Goal: Transaction & Acquisition: Purchase product/service

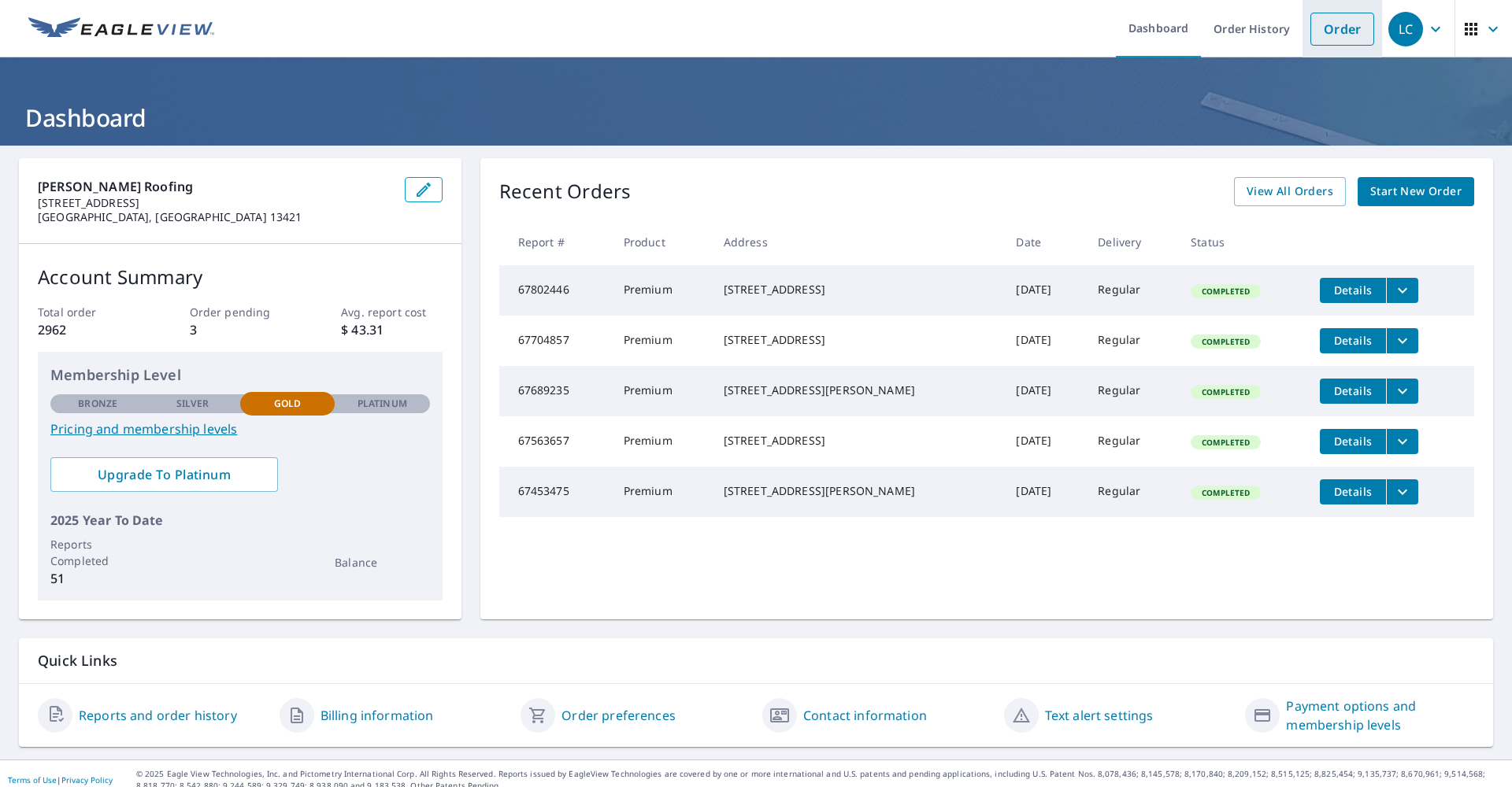
click at [1326, 35] on link "Order" at bounding box center [1341, 28] width 63 height 33
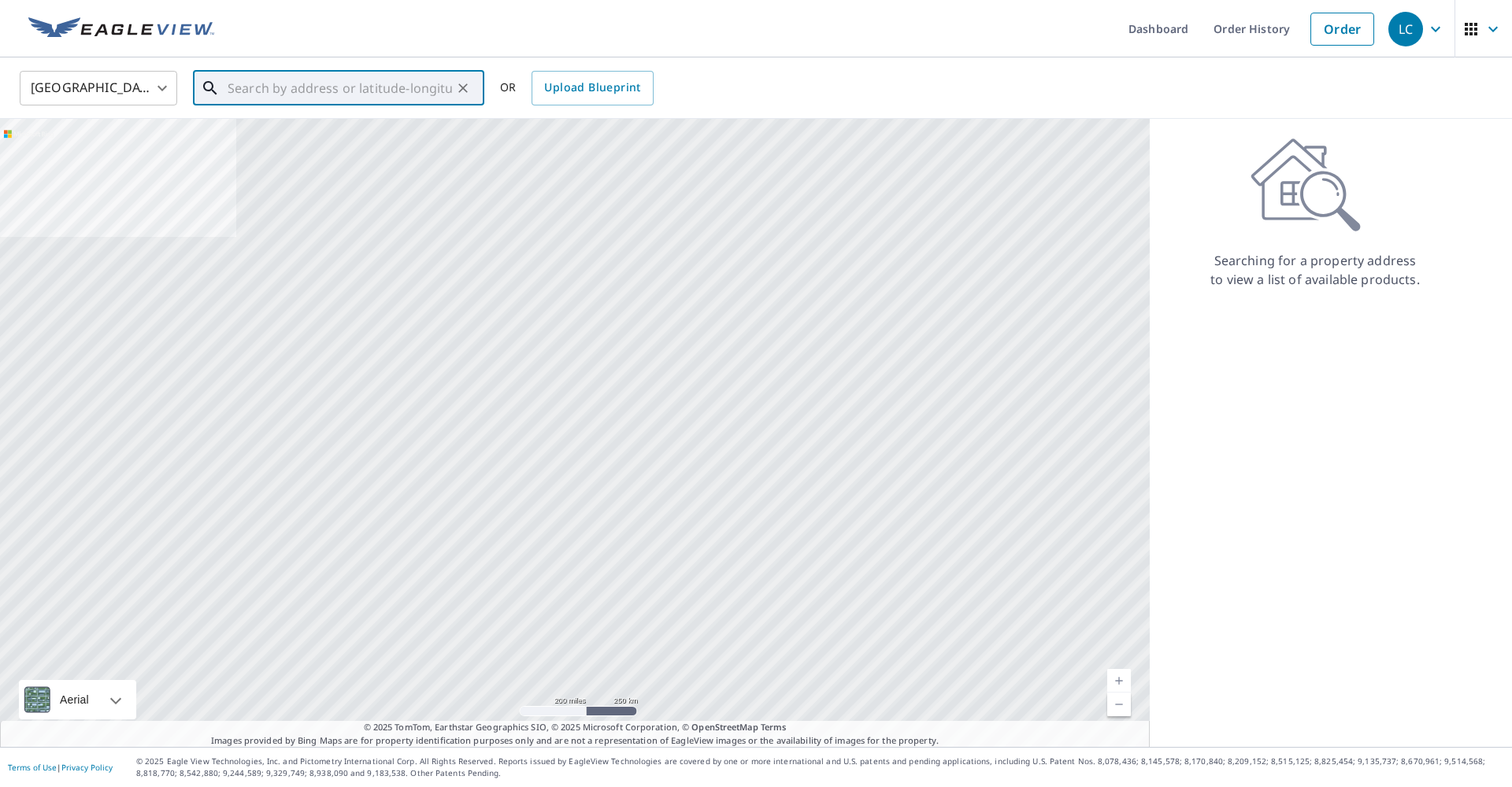
click at [286, 89] on input "text" at bounding box center [339, 88] width 224 height 44
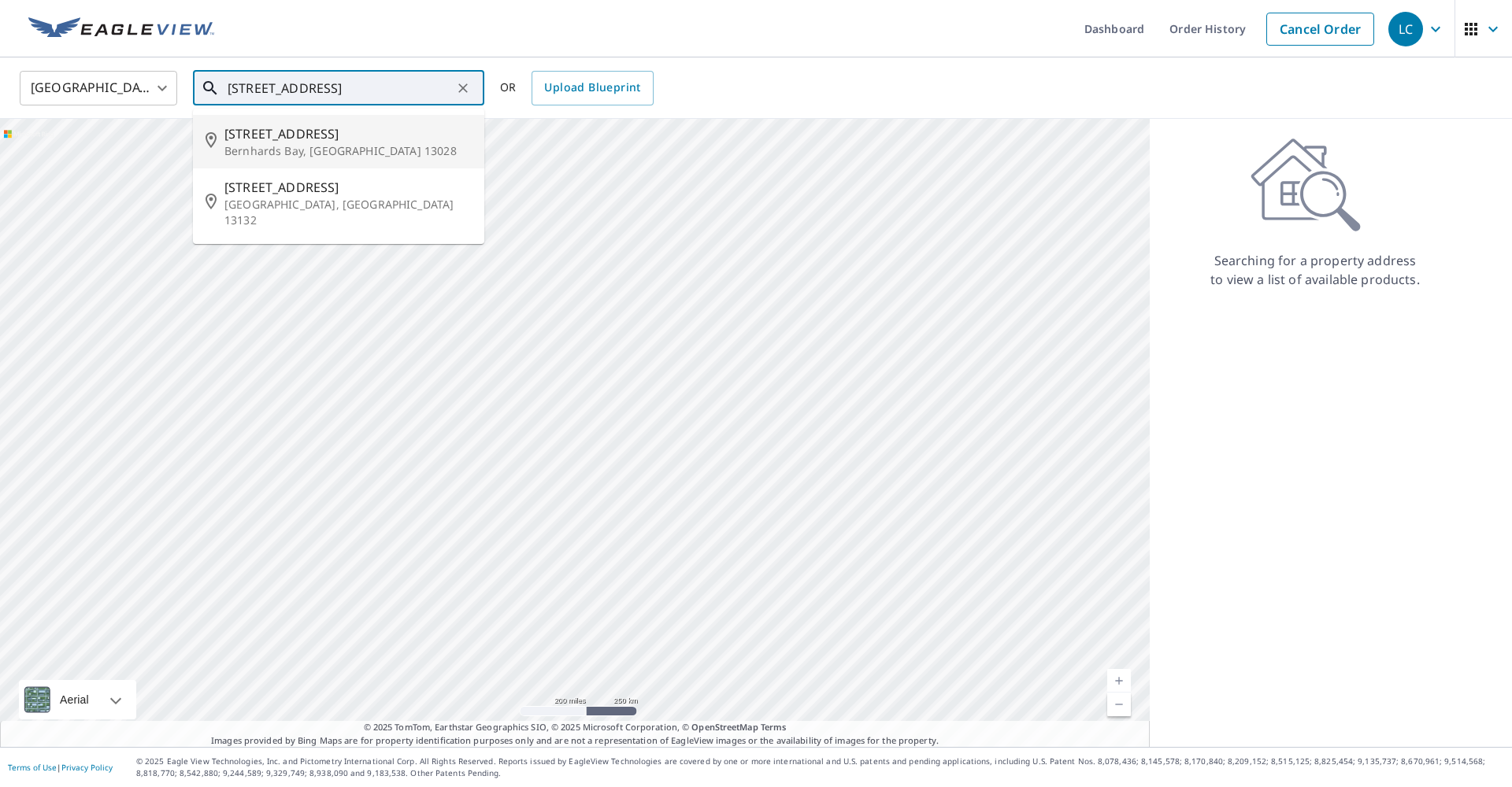
click at [247, 145] on p "Bernhards Bay, [GEOGRAPHIC_DATA] 13028" at bounding box center [348, 151] width 248 height 16
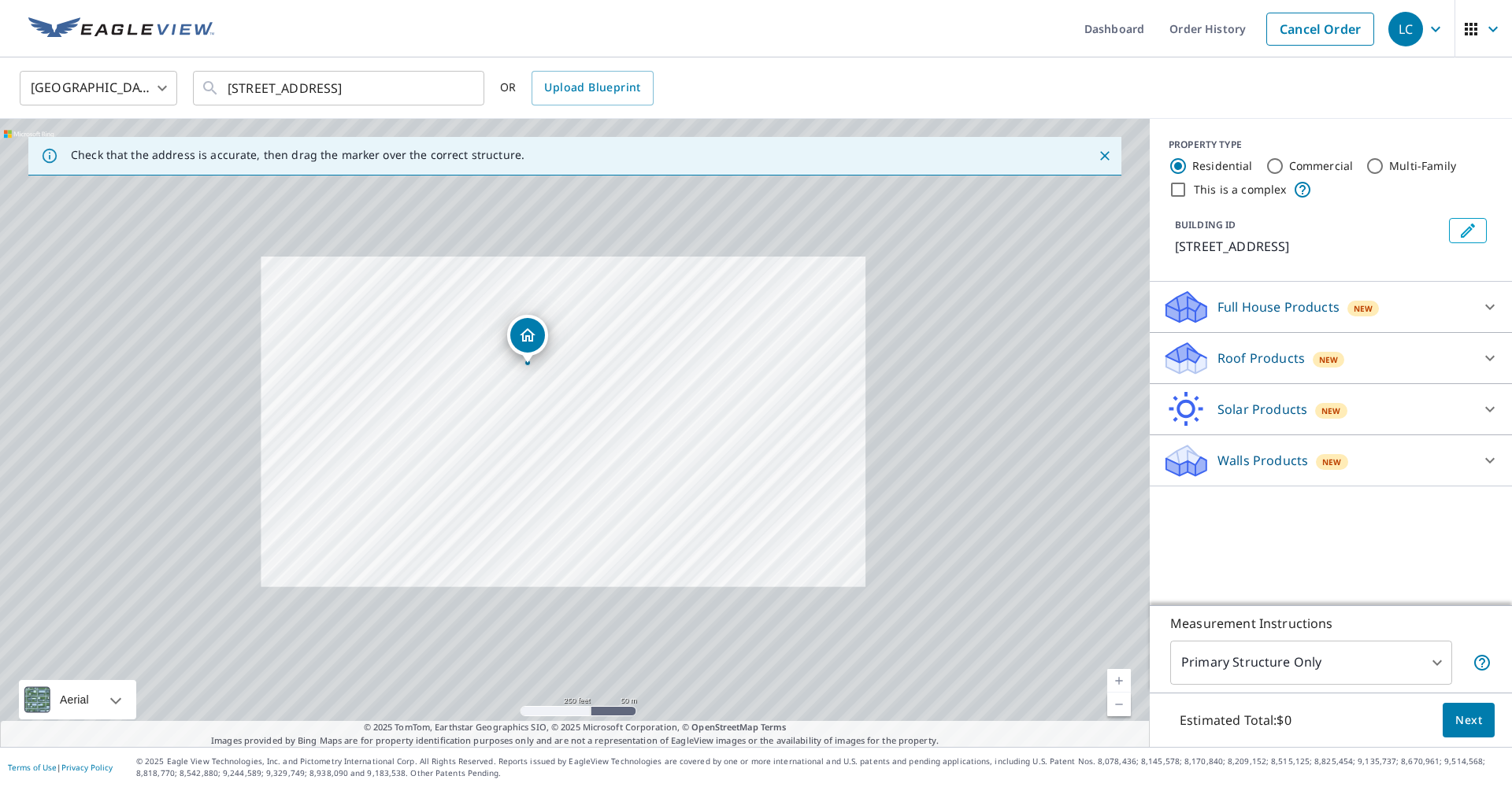
drag, startPoint x: 644, startPoint y: 558, endPoint x: 550, endPoint y: 409, distance: 176.2
click at [550, 409] on div "[STREET_ADDRESS]" at bounding box center [575, 433] width 1149 height 628
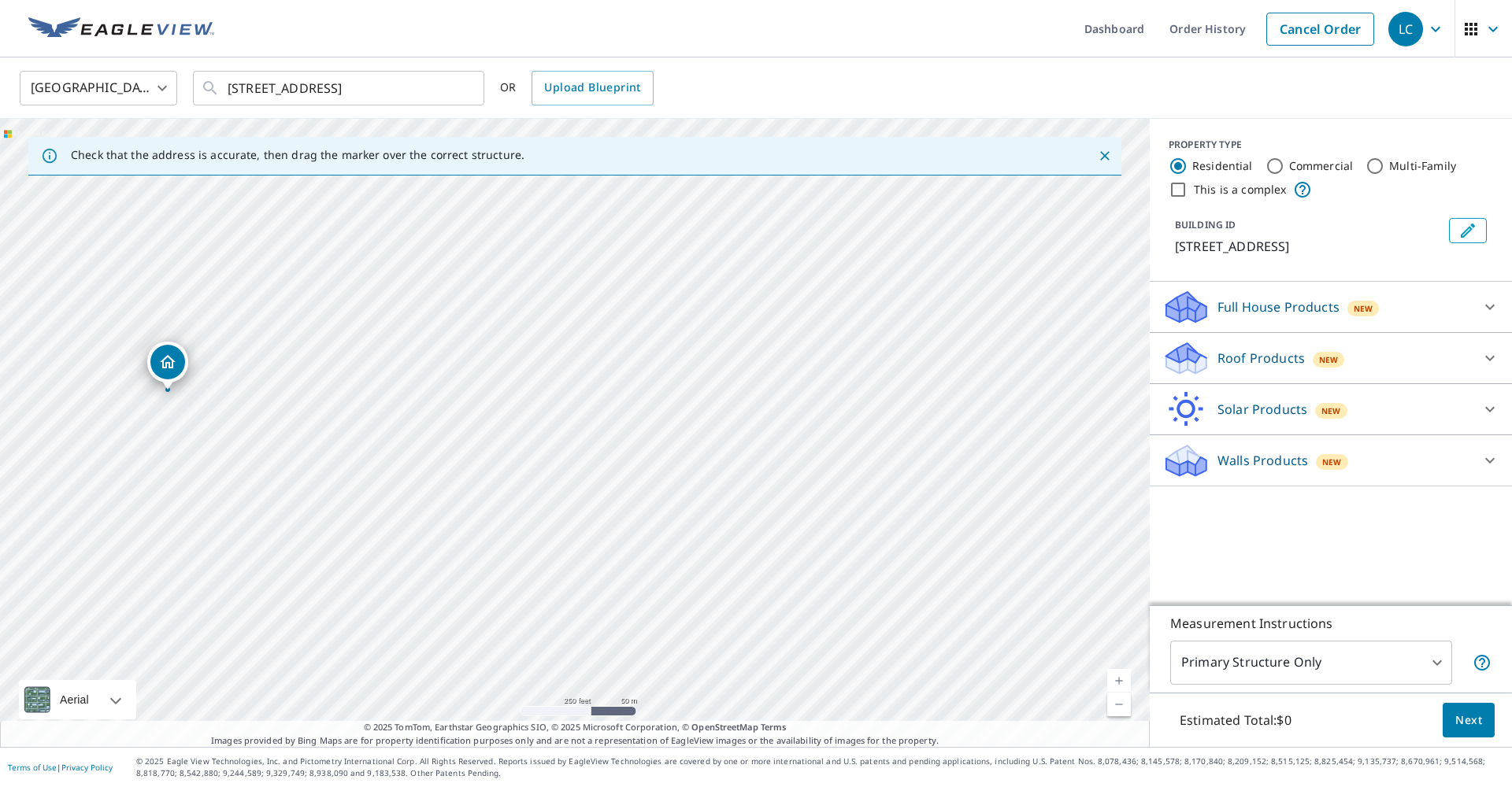
drag, startPoint x: 905, startPoint y: 372, endPoint x: 660, endPoint y: 465, distance: 262.1
click at [661, 466] on div "[STREET_ADDRESS]" at bounding box center [575, 433] width 1149 height 628
drag, startPoint x: 537, startPoint y: 308, endPoint x: 516, endPoint y: 588, distance: 280.8
click at [605, 646] on div "[STREET_ADDRESS]" at bounding box center [575, 433] width 1149 height 628
drag, startPoint x: 388, startPoint y: 522, endPoint x: 615, endPoint y: 168, distance: 420.5
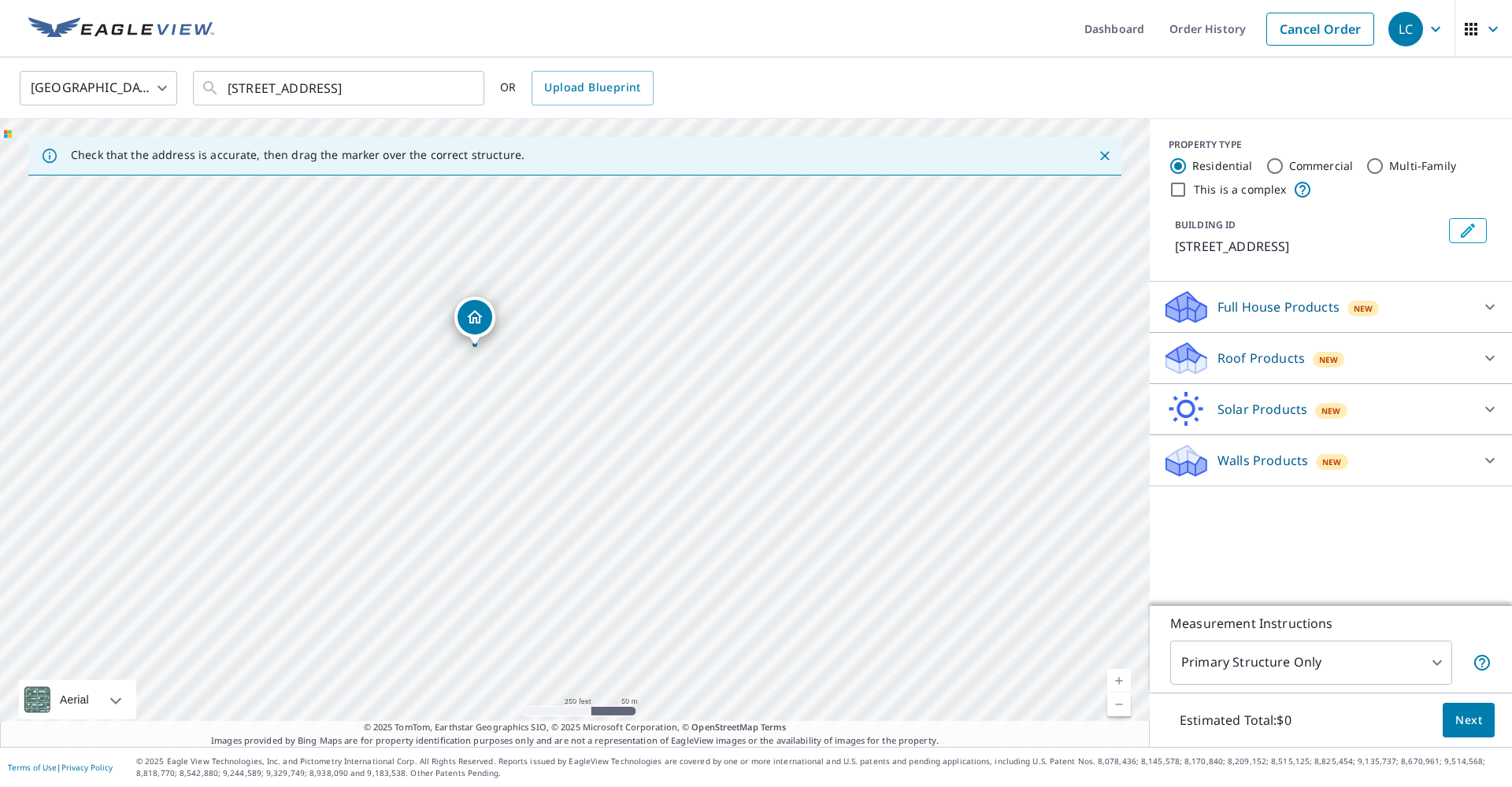
click at [615, 168] on div "Check that the address is accurate, then drag the marker over the correct struc…" at bounding box center [575, 433] width 1149 height 628
click at [602, 338] on div "[STREET_ADDRESS]" at bounding box center [575, 433] width 1149 height 628
click at [361, 87] on input "[STREET_ADDRESS]" at bounding box center [339, 88] width 224 height 44
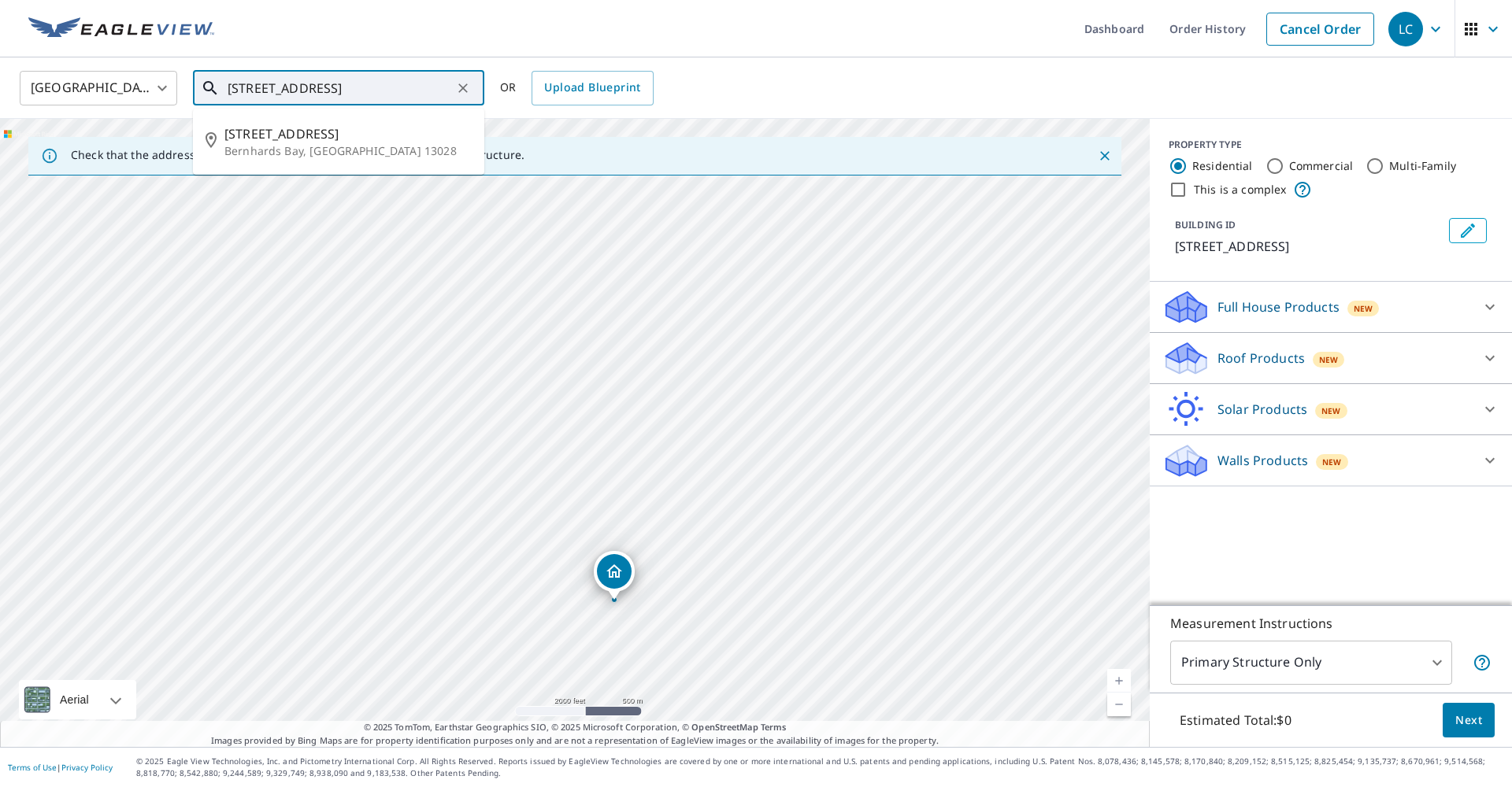
drag, startPoint x: 383, startPoint y: 88, endPoint x: 298, endPoint y: 92, distance: 85.1
click at [298, 92] on input "[STREET_ADDRESS]" at bounding box center [339, 88] width 224 height 44
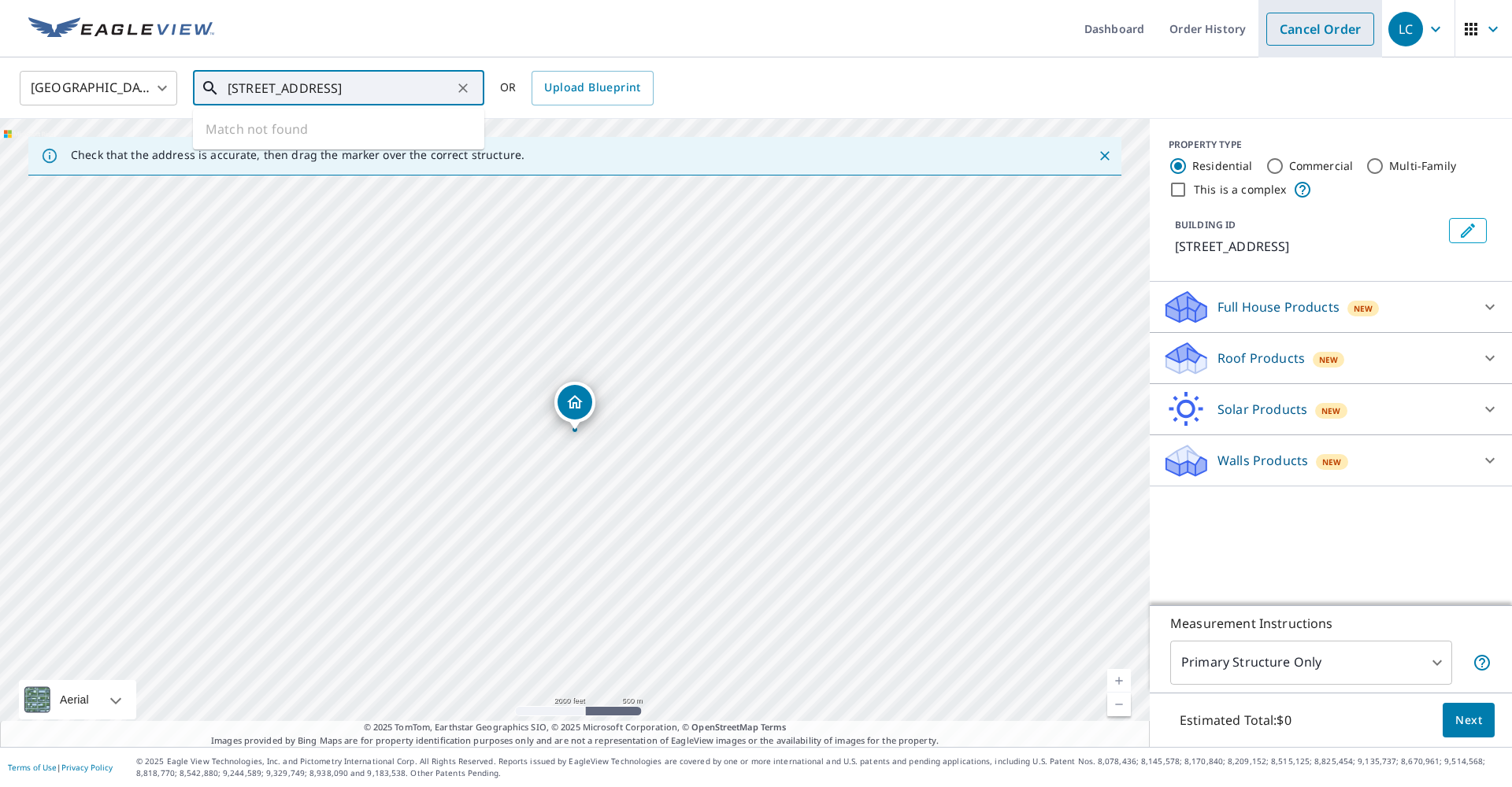
type input "[STREET_ADDRESS]"
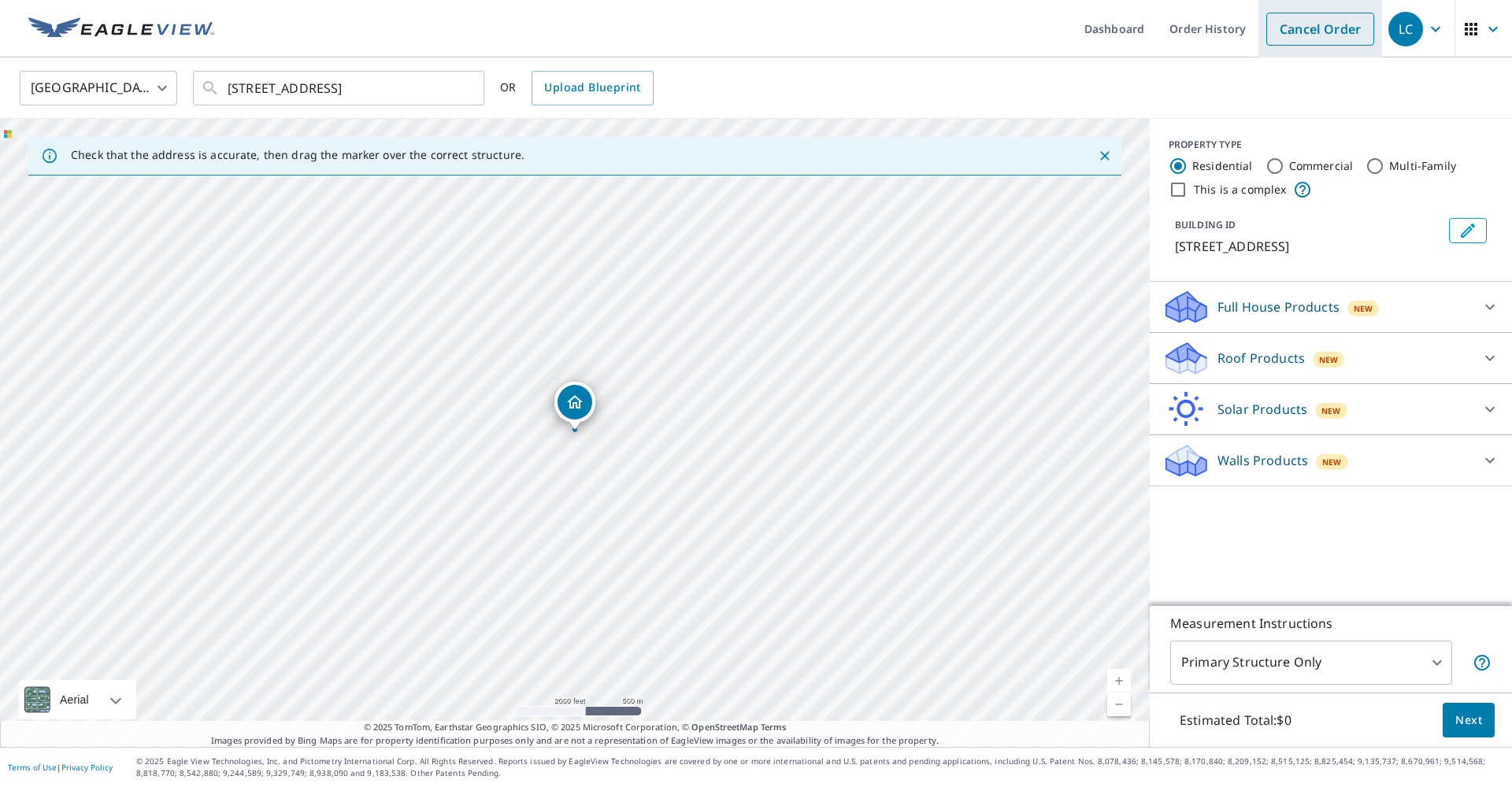
click at [1274, 35] on link "Cancel Order" at bounding box center [1320, 28] width 108 height 33
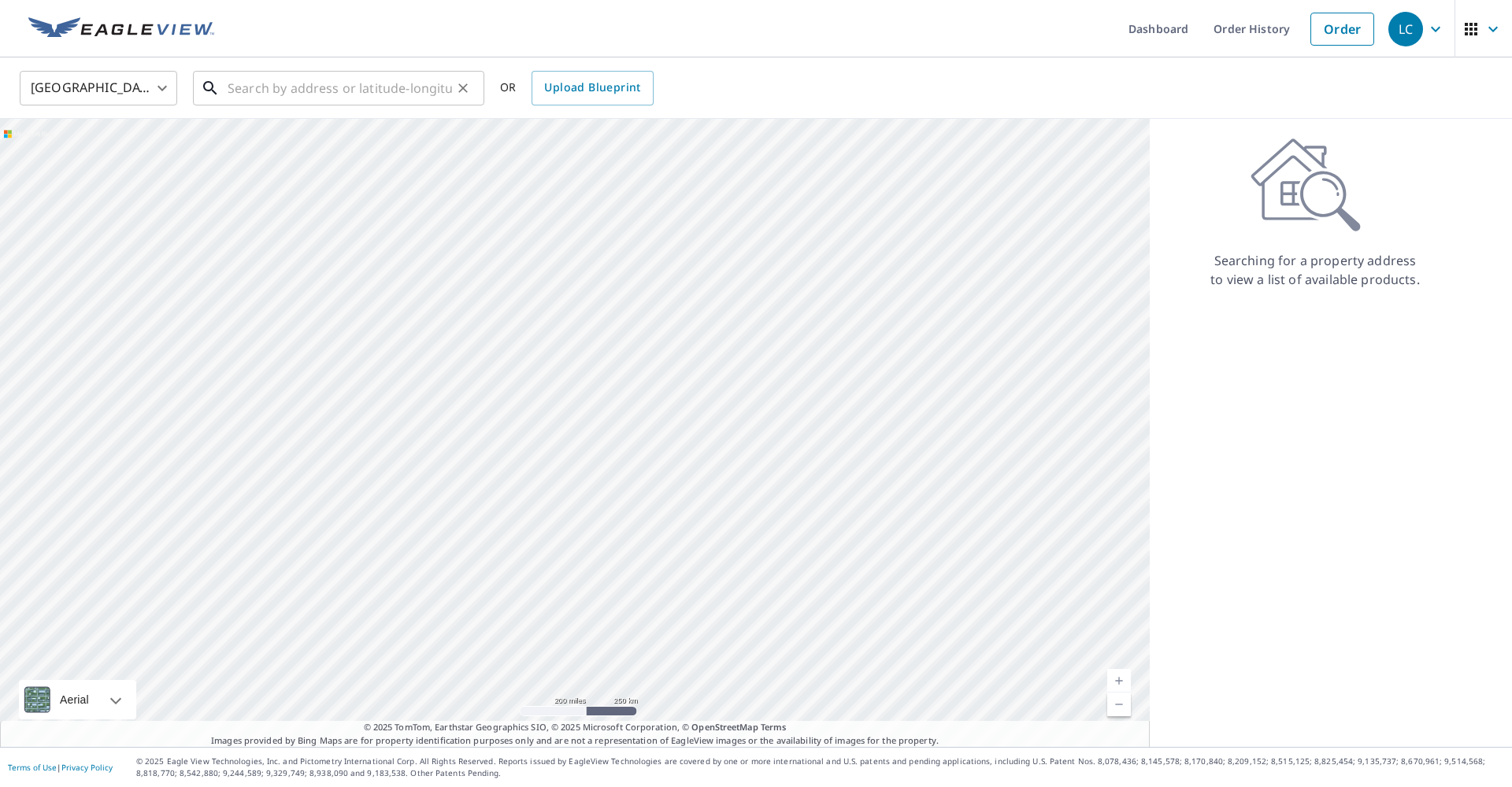
click at [296, 87] on input "text" at bounding box center [339, 88] width 224 height 44
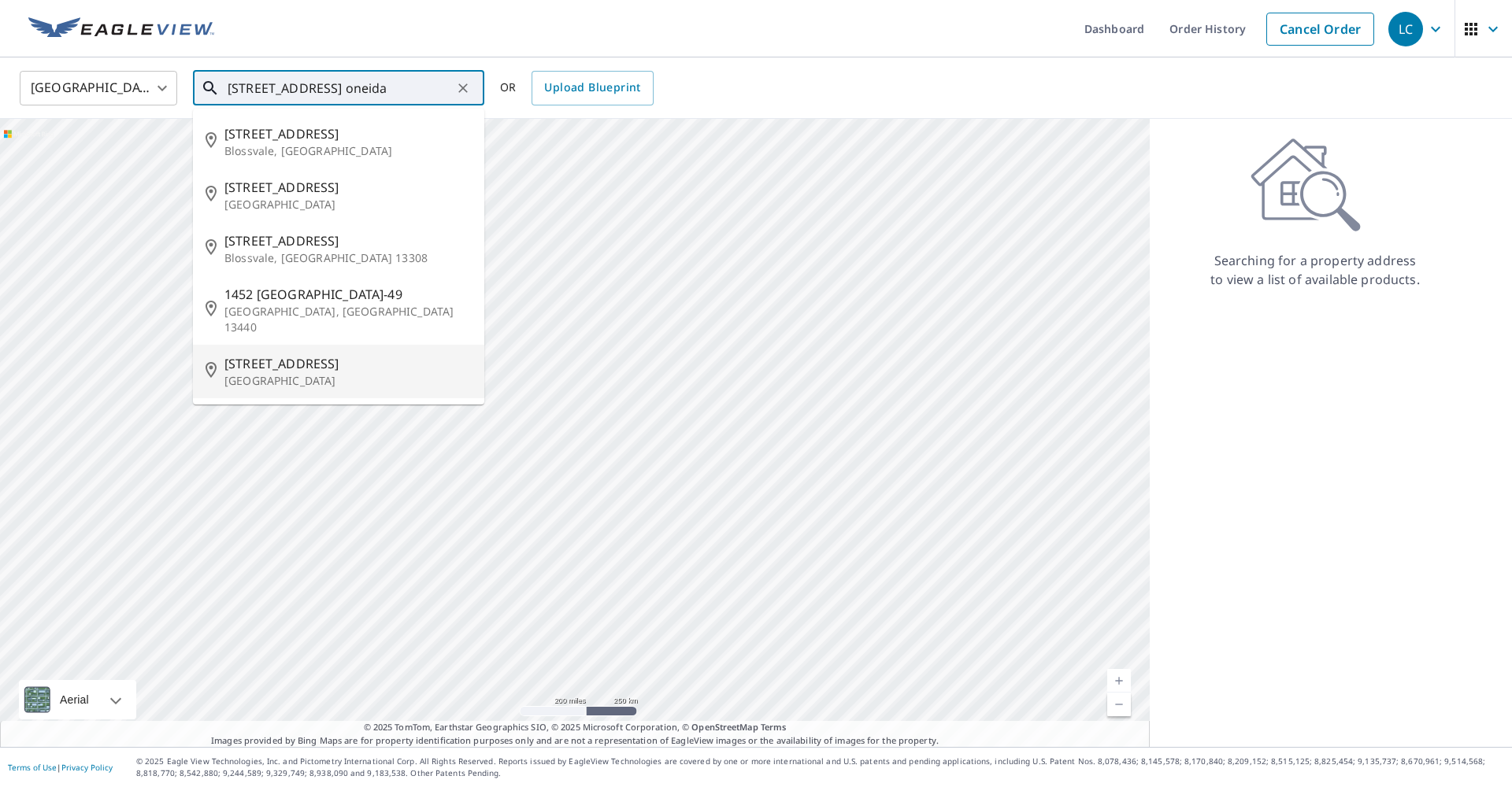
click at [256, 373] on p "[GEOGRAPHIC_DATA]" at bounding box center [348, 381] width 248 height 16
type input "[STREET_ADDRESS]"
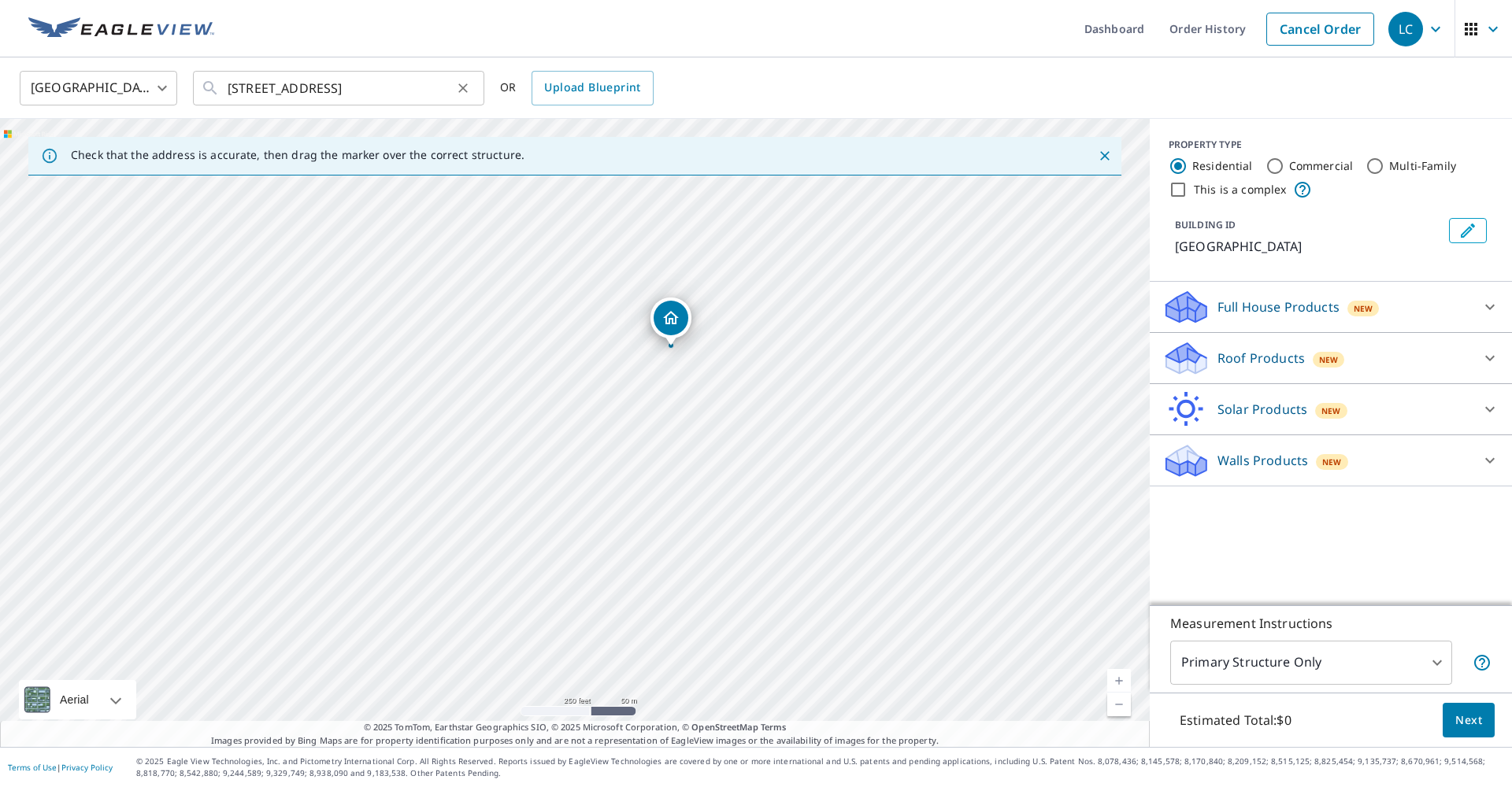
click at [463, 89] on icon "Clear" at bounding box center [463, 88] width 16 height 16
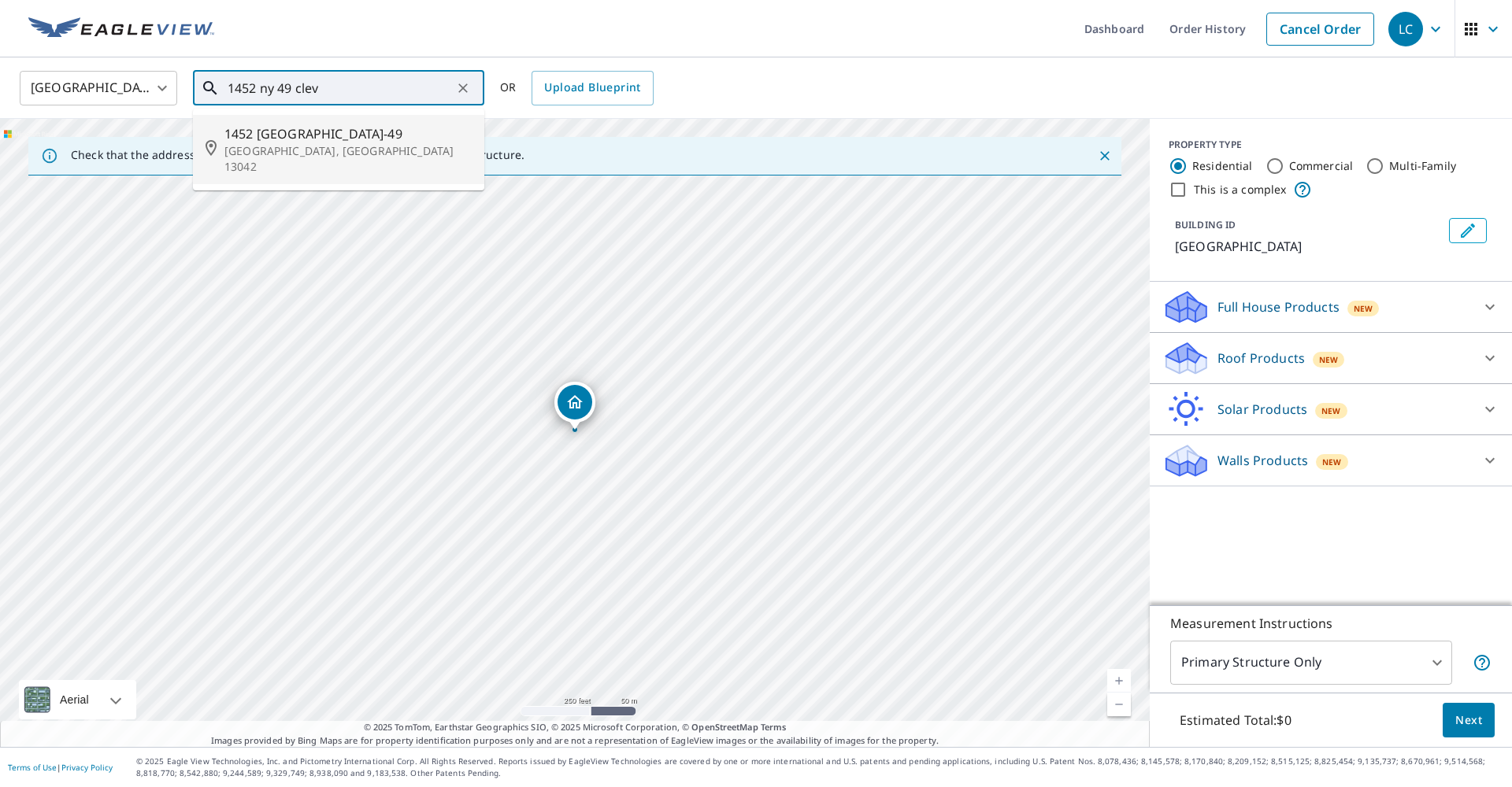
click at [266, 141] on span "1452 [GEOGRAPHIC_DATA]-49" at bounding box center [348, 134] width 248 height 19
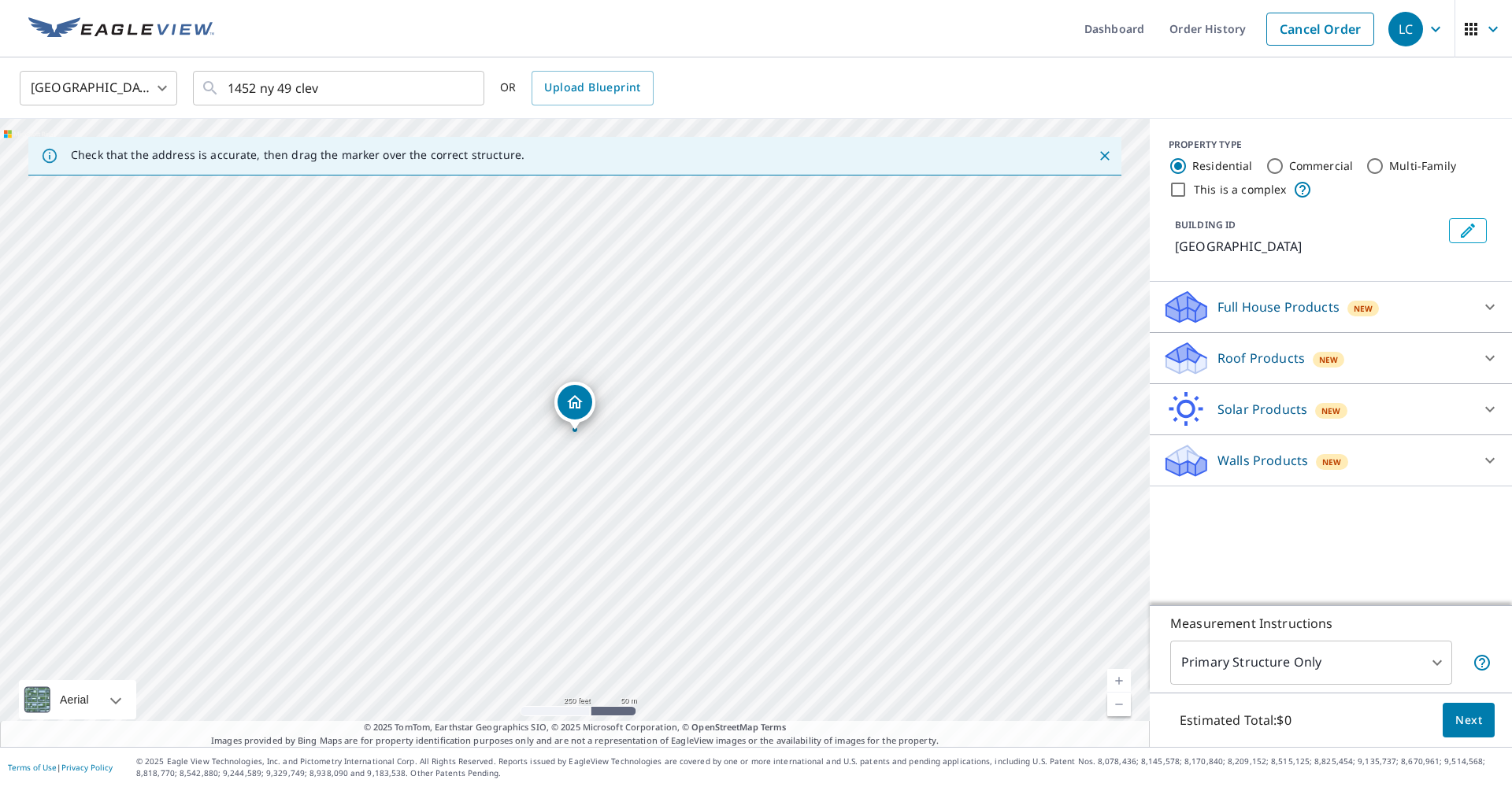
type input "[STREET_ADDRESS]"
click at [1201, 366] on icon at bounding box center [1186, 364] width 40 height 19
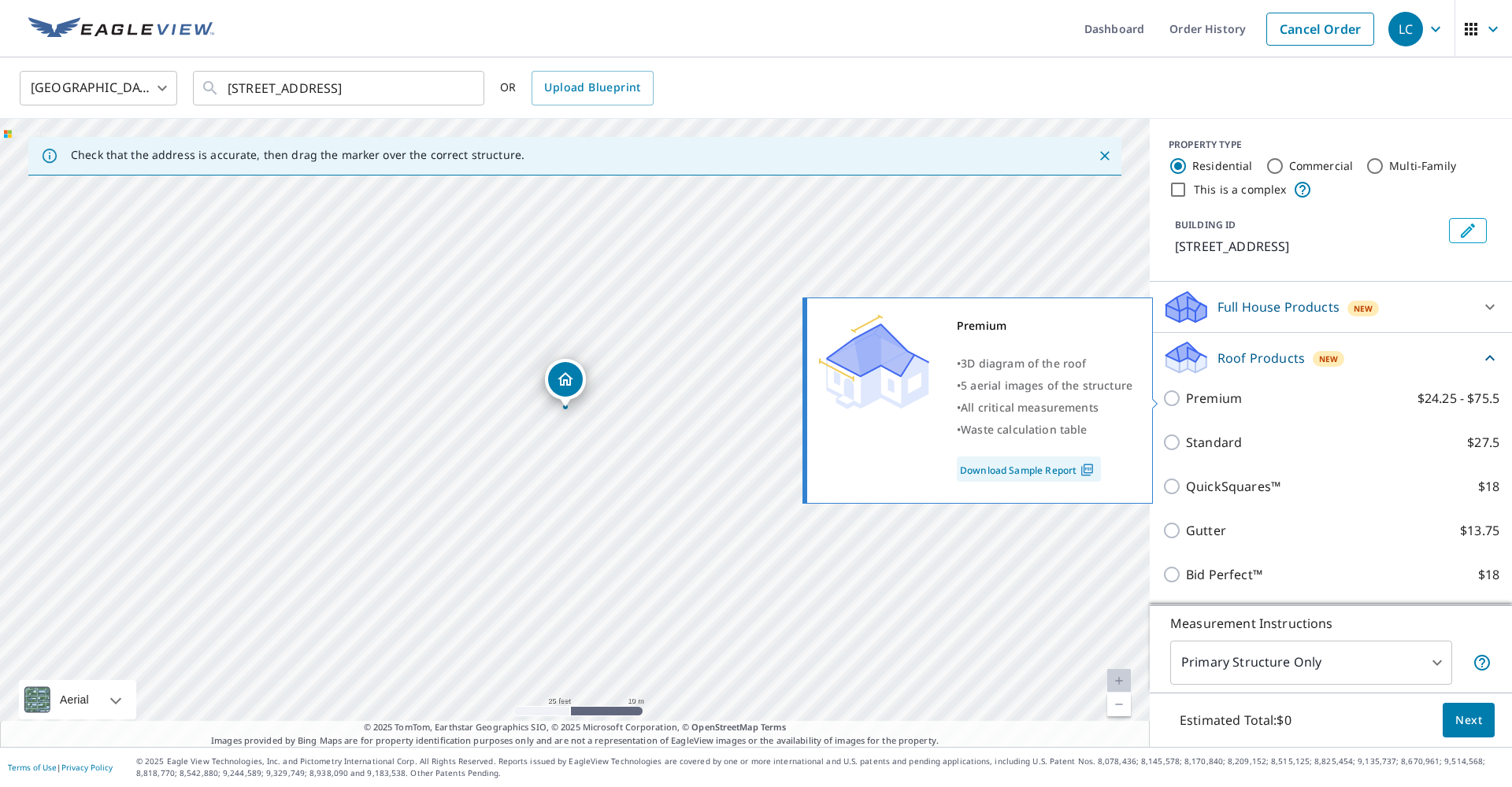
drag, startPoint x: 1202, startPoint y: 395, endPoint x: 1211, endPoint y: 423, distance: 29.4
click at [1202, 395] on p "Premium" at bounding box center [1213, 399] width 56 height 19
click at [1186, 395] on input "Premium $24.25 - $75.5" at bounding box center [1174, 399] width 24 height 19
checkbox input "true"
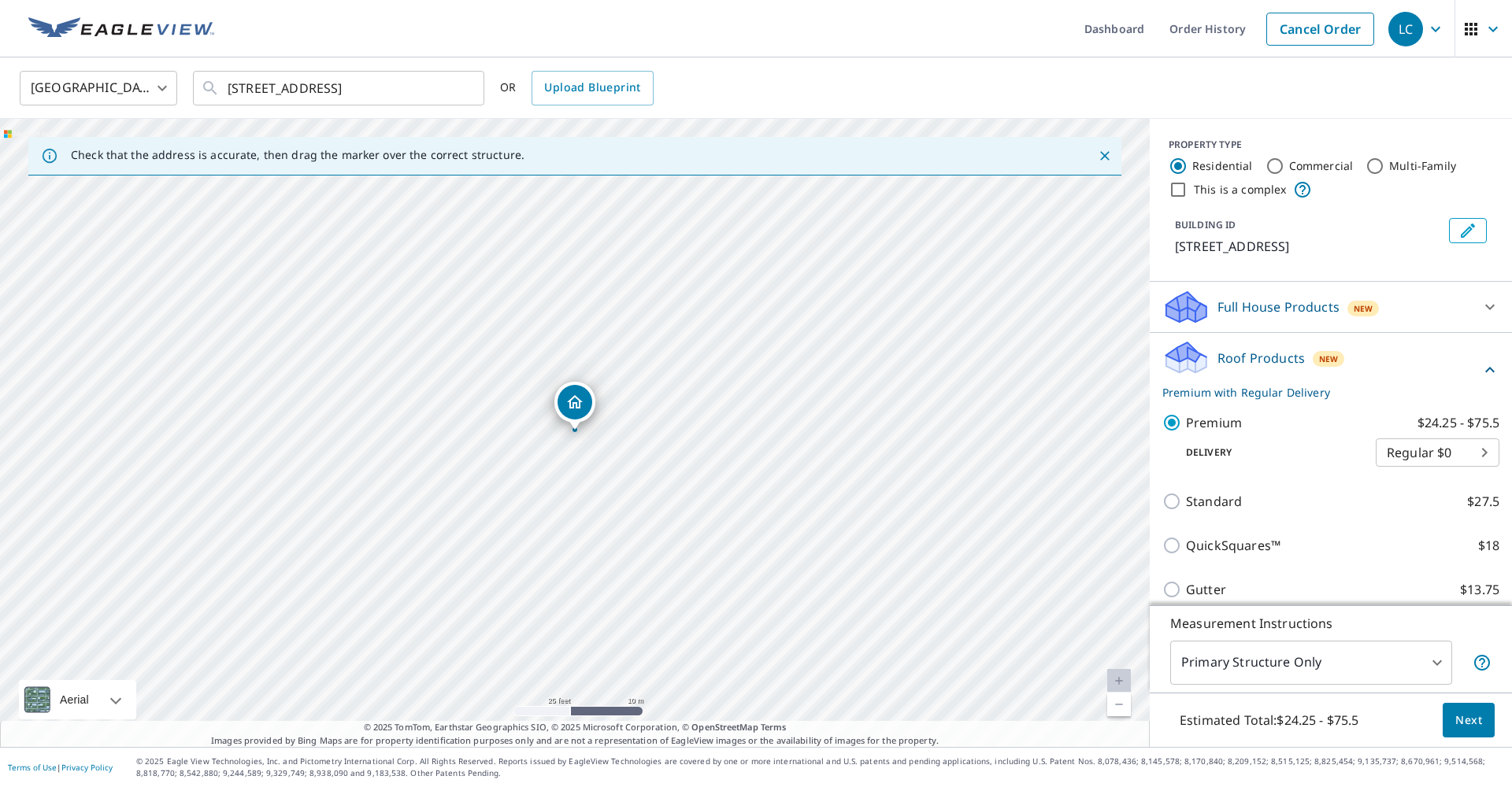
scroll to position [1, 0]
click at [1447, 715] on button "Next" at bounding box center [1468, 720] width 52 height 35
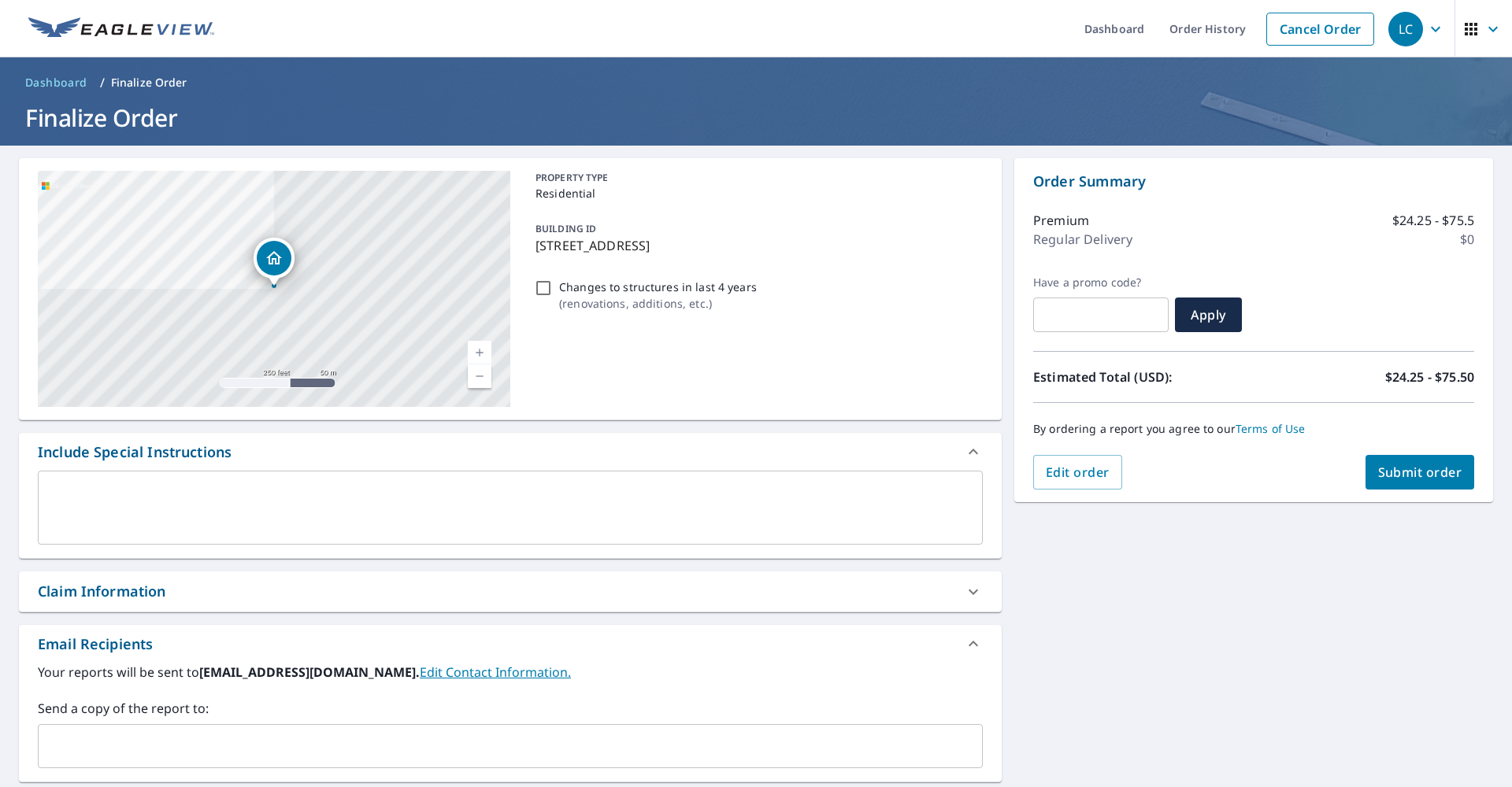
click at [1401, 474] on span "Submit order" at bounding box center [1419, 472] width 84 height 17
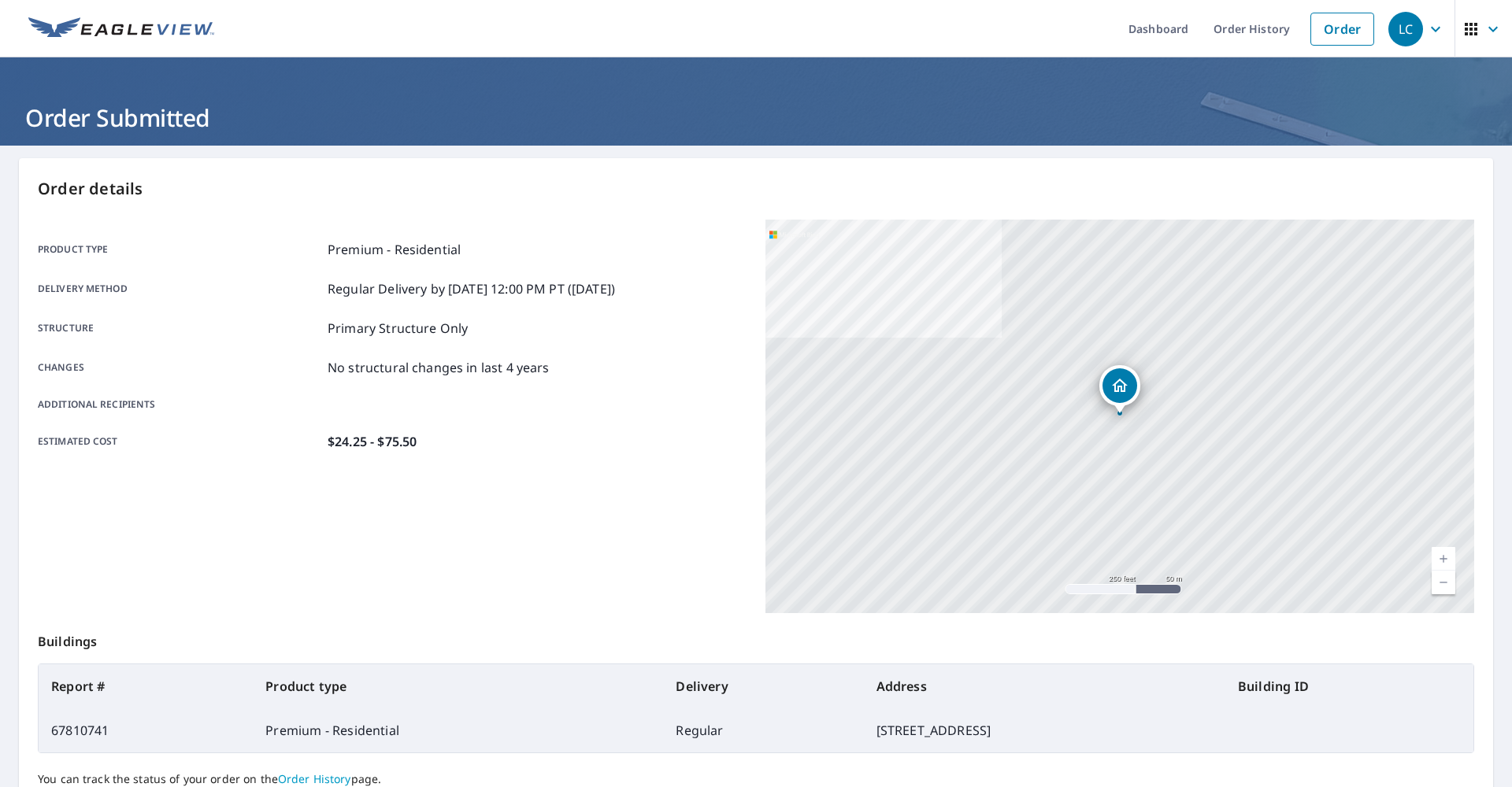
click at [1255, 30] on link "Order History" at bounding box center [1251, 28] width 101 height 58
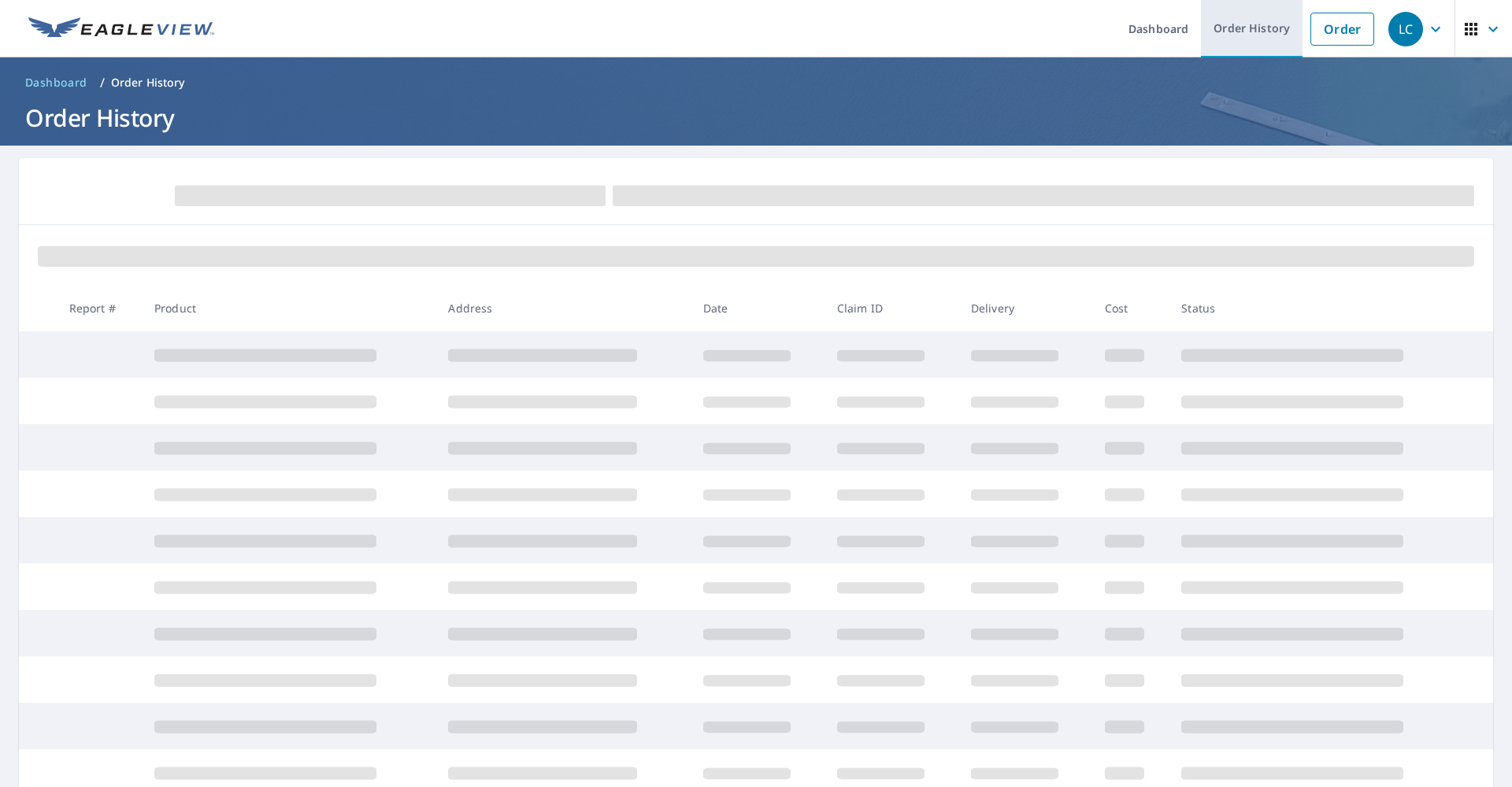
click at [1239, 33] on link "Order History" at bounding box center [1251, 28] width 101 height 58
